Goal: Task Accomplishment & Management: Manage account settings

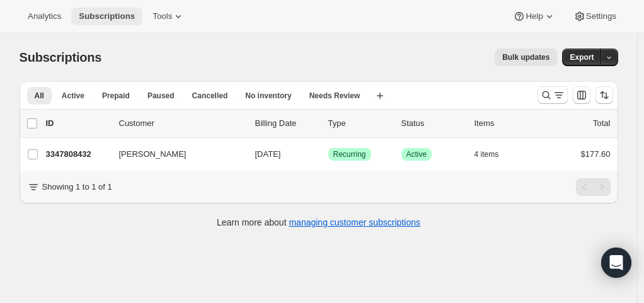
click at [95, 16] on span "Subscriptions" at bounding box center [107, 16] width 56 height 10
click at [546, 93] on icon "Search and filter results" at bounding box center [546, 95] width 8 height 8
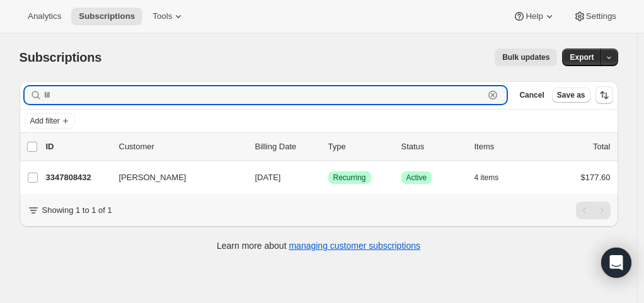
click at [499, 96] on icon "button" at bounding box center [492, 95] width 13 height 13
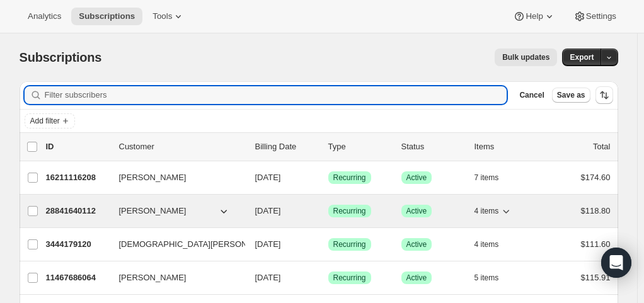
click at [169, 212] on span "[PERSON_NAME]" at bounding box center [152, 211] width 67 height 13
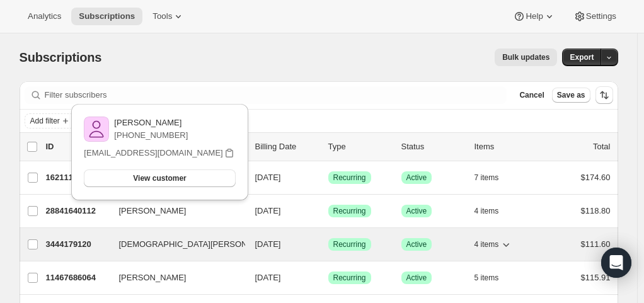
click at [166, 245] on span "[DEMOGRAPHIC_DATA][PERSON_NAME]" at bounding box center [198, 244] width 159 height 13
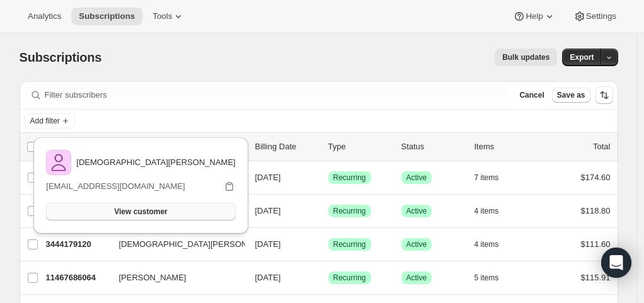
click at [167, 208] on span "View customer" at bounding box center [140, 212] width 53 height 10
